Goal: Ask a question

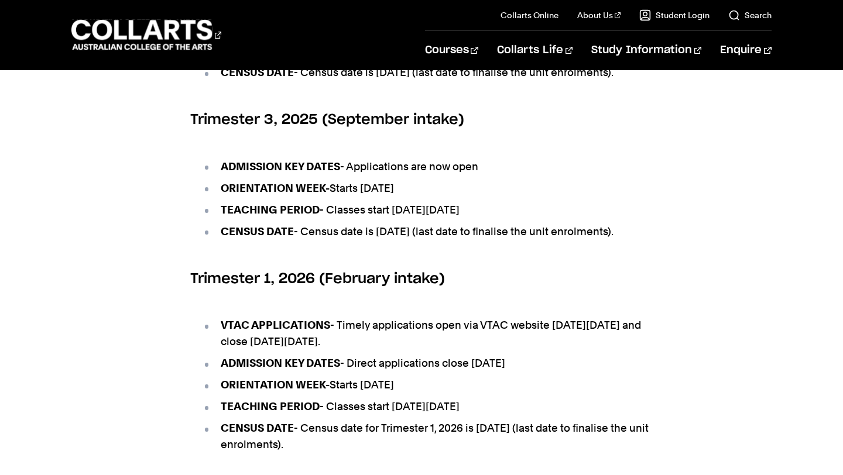
scroll to position [636, 0]
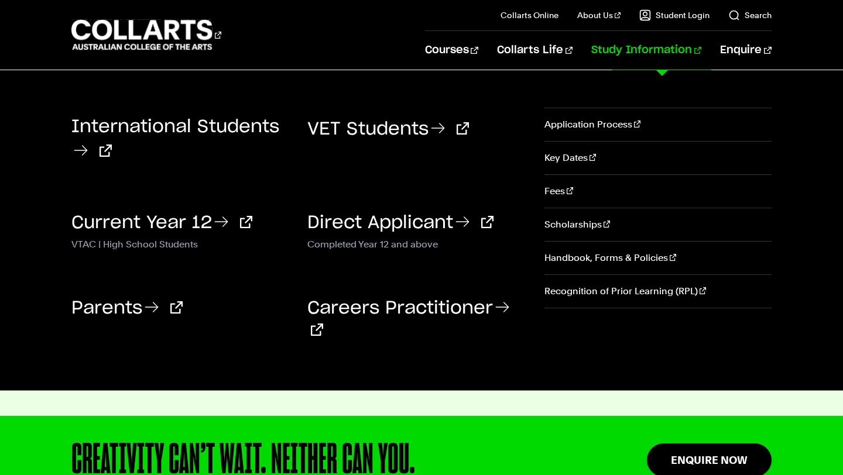
scroll to position [2523, 0]
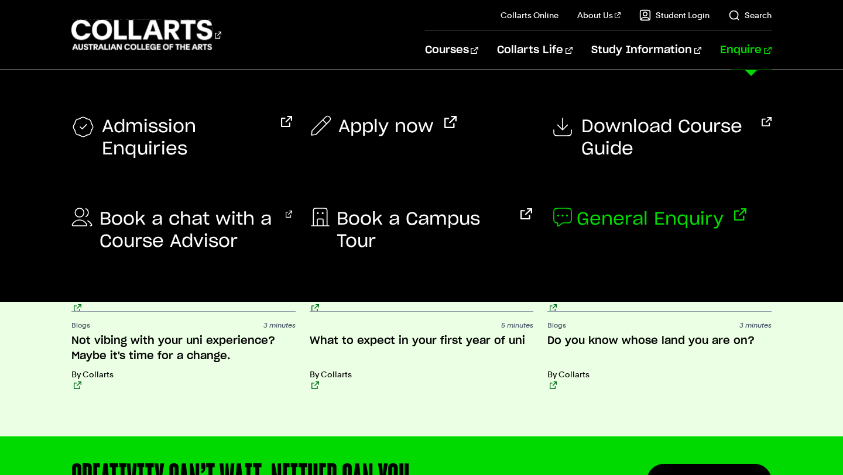
click at [605, 221] on span "General Enquiry" at bounding box center [650, 219] width 147 height 22
